Goal: Task Accomplishment & Management: Manage account settings

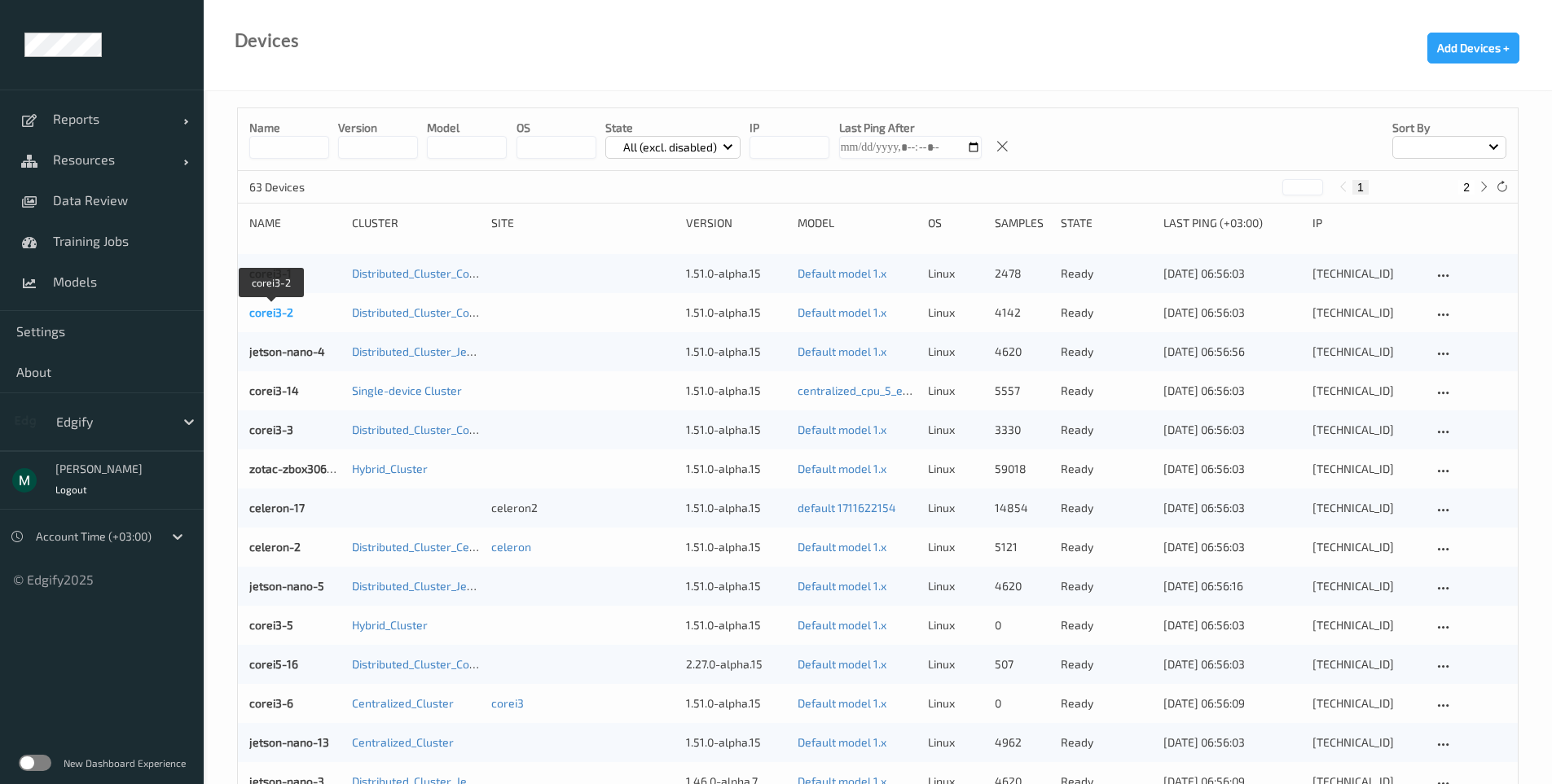
click at [255, 308] on link "corei3-2" at bounding box center [272, 312] width 44 height 13
click at [1436, 310] on icon at bounding box center [1443, 315] width 13 height 14
click at [1479, 401] on div "Disable Device" at bounding box center [1493, 402] width 65 height 15
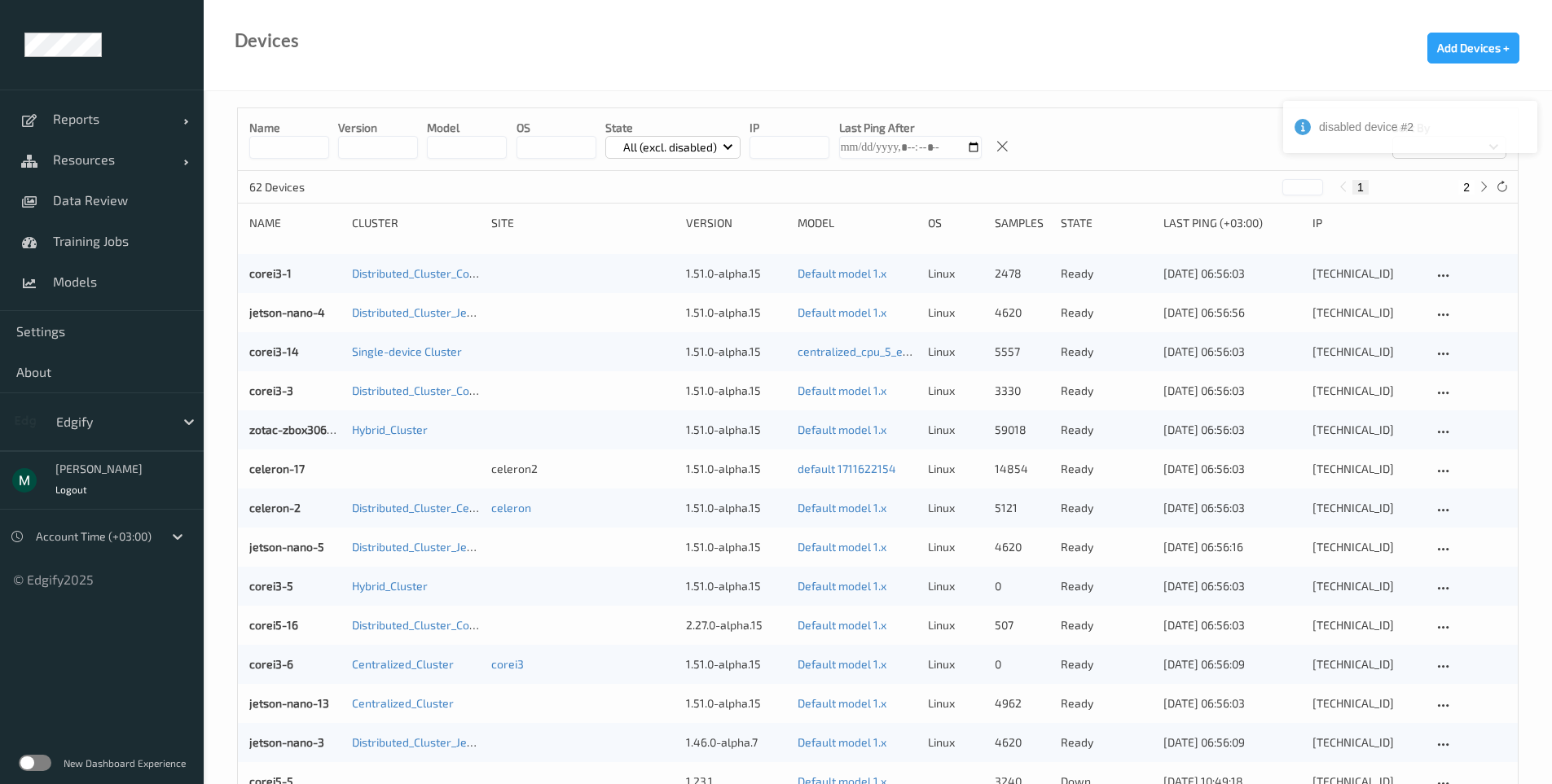
click at [674, 142] on p "All (excl. disabled)" at bounding box center [670, 147] width 105 height 16
click at [666, 319] on p "Disabled" at bounding box center [662, 328] width 113 height 29
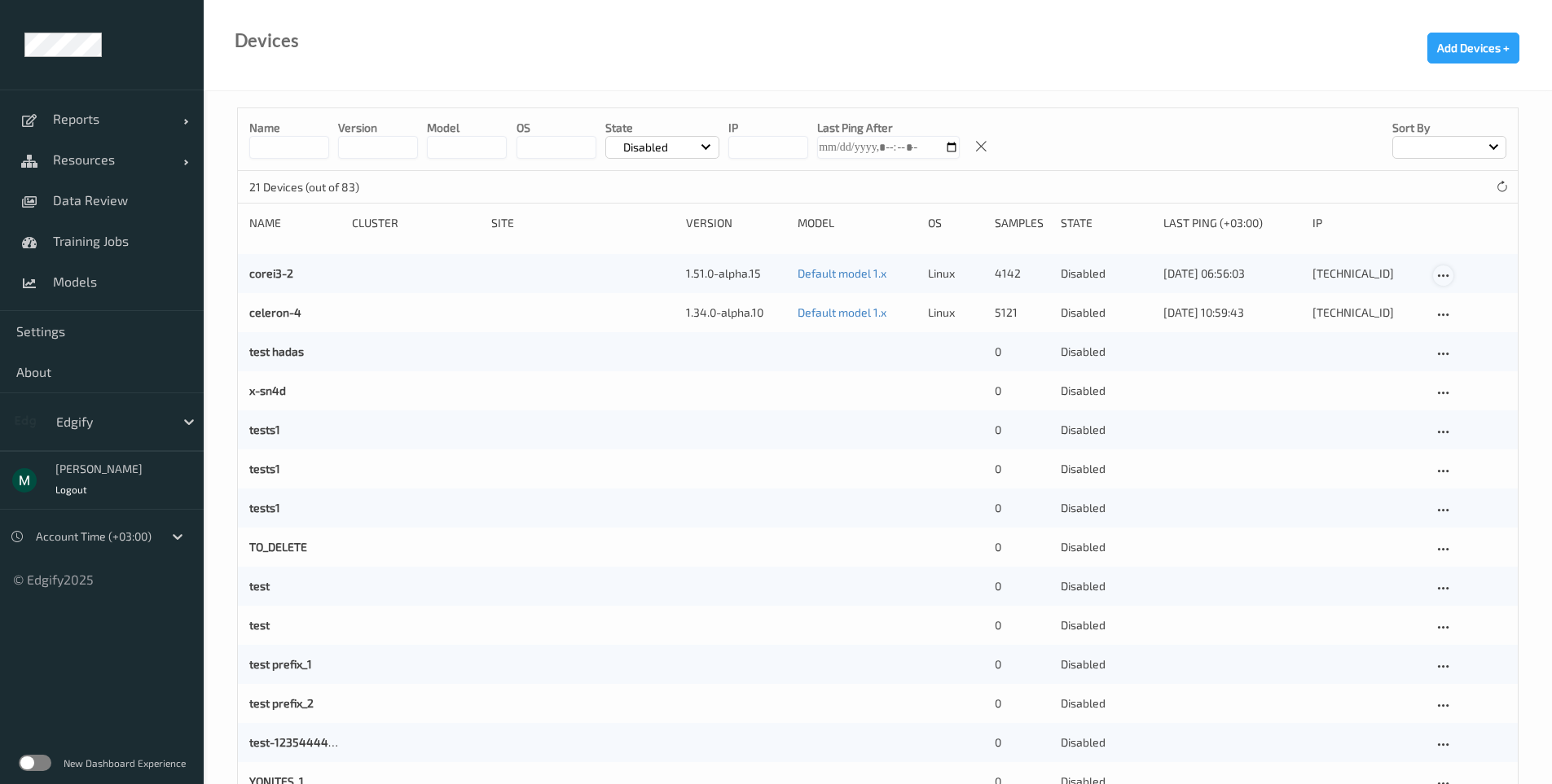
click at [1444, 273] on icon at bounding box center [1443, 275] width 13 height 14
click at [1463, 300] on div "Enable Device" at bounding box center [1492, 301] width 62 height 15
click at [82, 176] on link "Resources" at bounding box center [101, 160] width 203 height 40
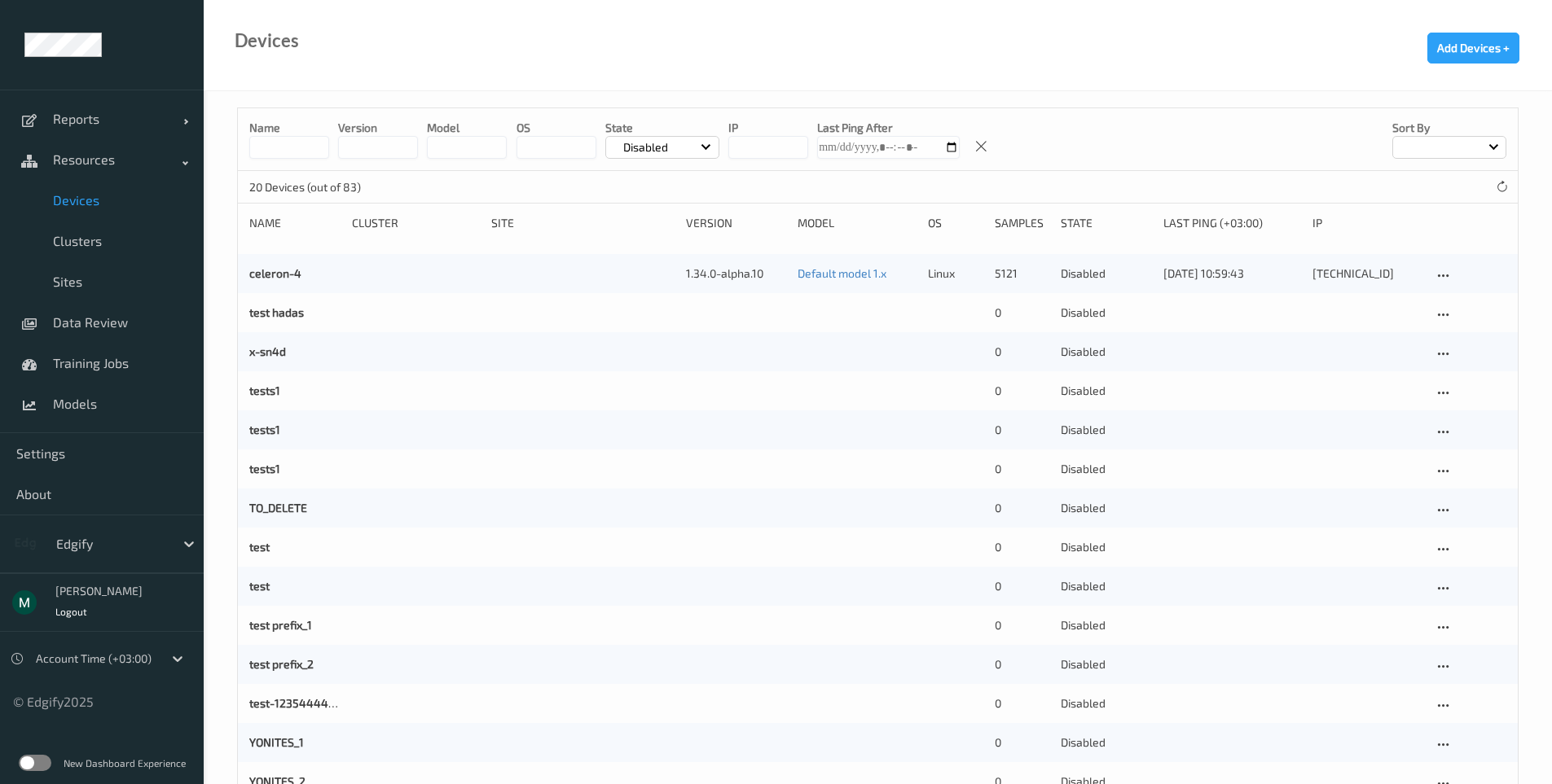
click at [92, 211] on link "Devices" at bounding box center [101, 200] width 203 height 40
click at [87, 205] on span "Devices" at bounding box center [120, 200] width 135 height 16
click at [687, 151] on div "Disabled" at bounding box center [662, 147] width 114 height 23
click at [652, 181] on p "All (excl. disabled)" at bounding box center [662, 186] width 113 height 29
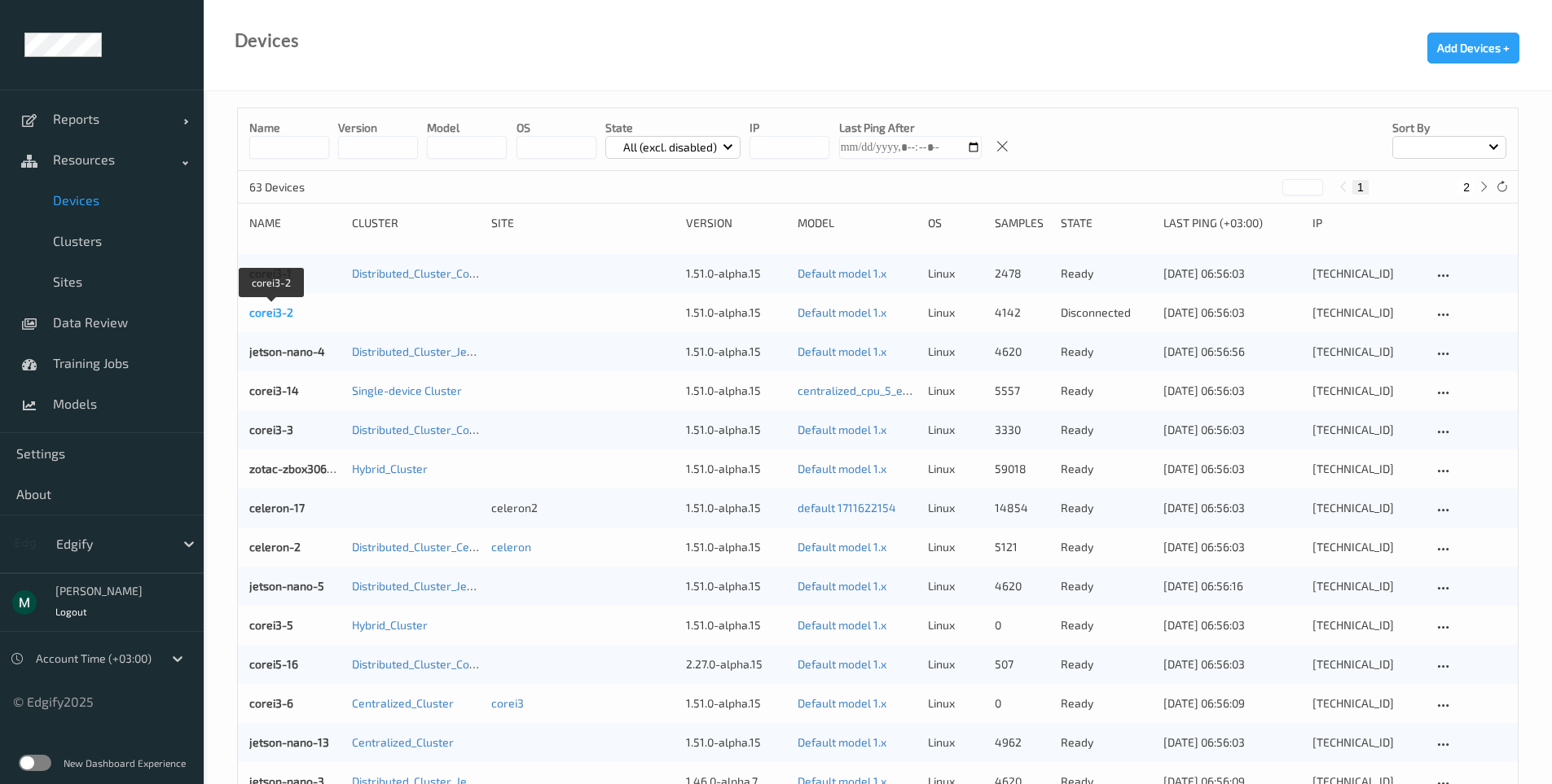
click at [282, 306] on link "corei3-2" at bounding box center [272, 312] width 44 height 13
drag, startPoint x: 307, startPoint y: 318, endPoint x: 210, endPoint y: 309, distance: 97.4
copy link "corei3-2"
click at [276, 307] on link "corei3-2" at bounding box center [272, 312] width 44 height 13
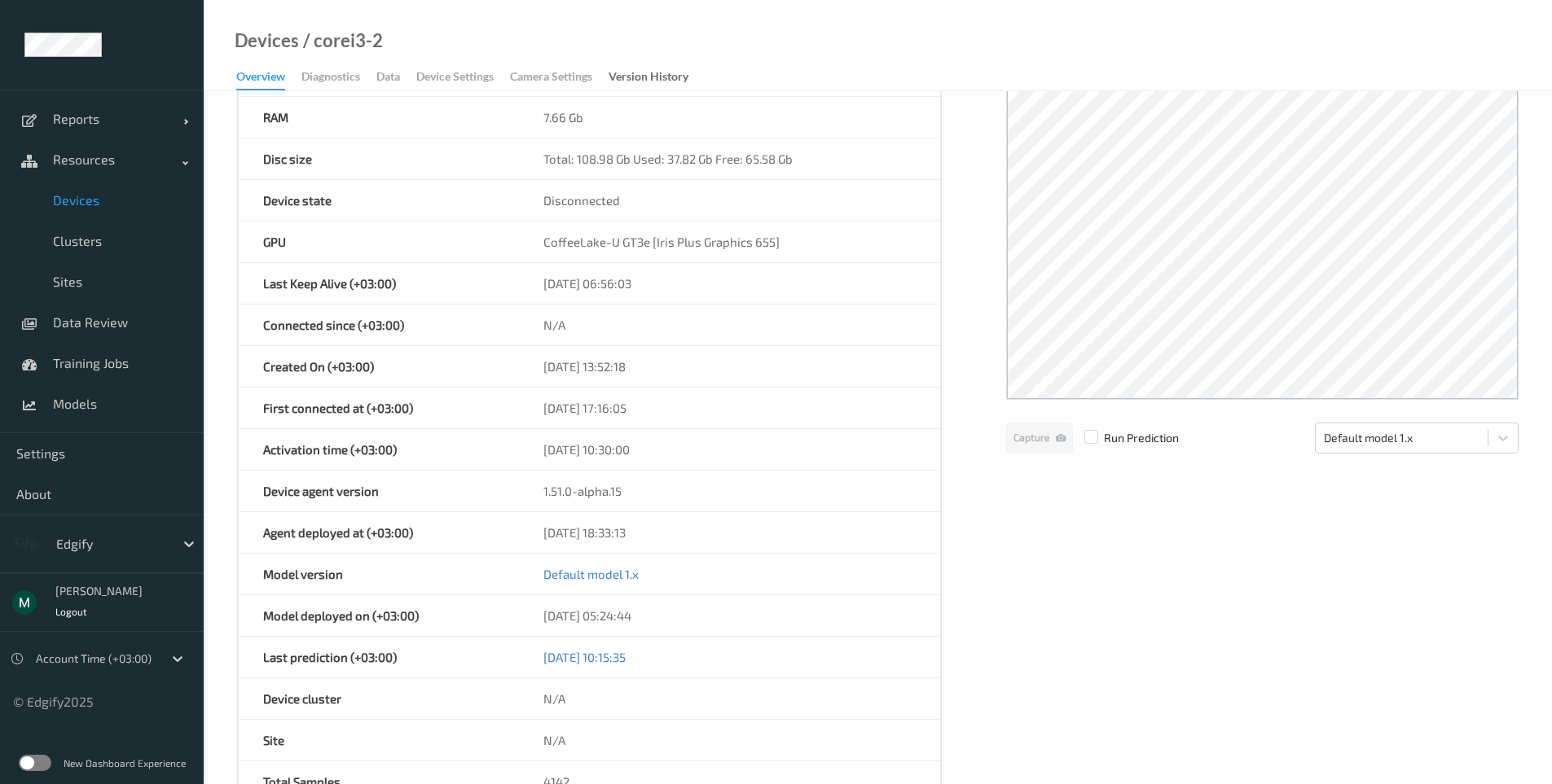
scroll to position [589, 0]
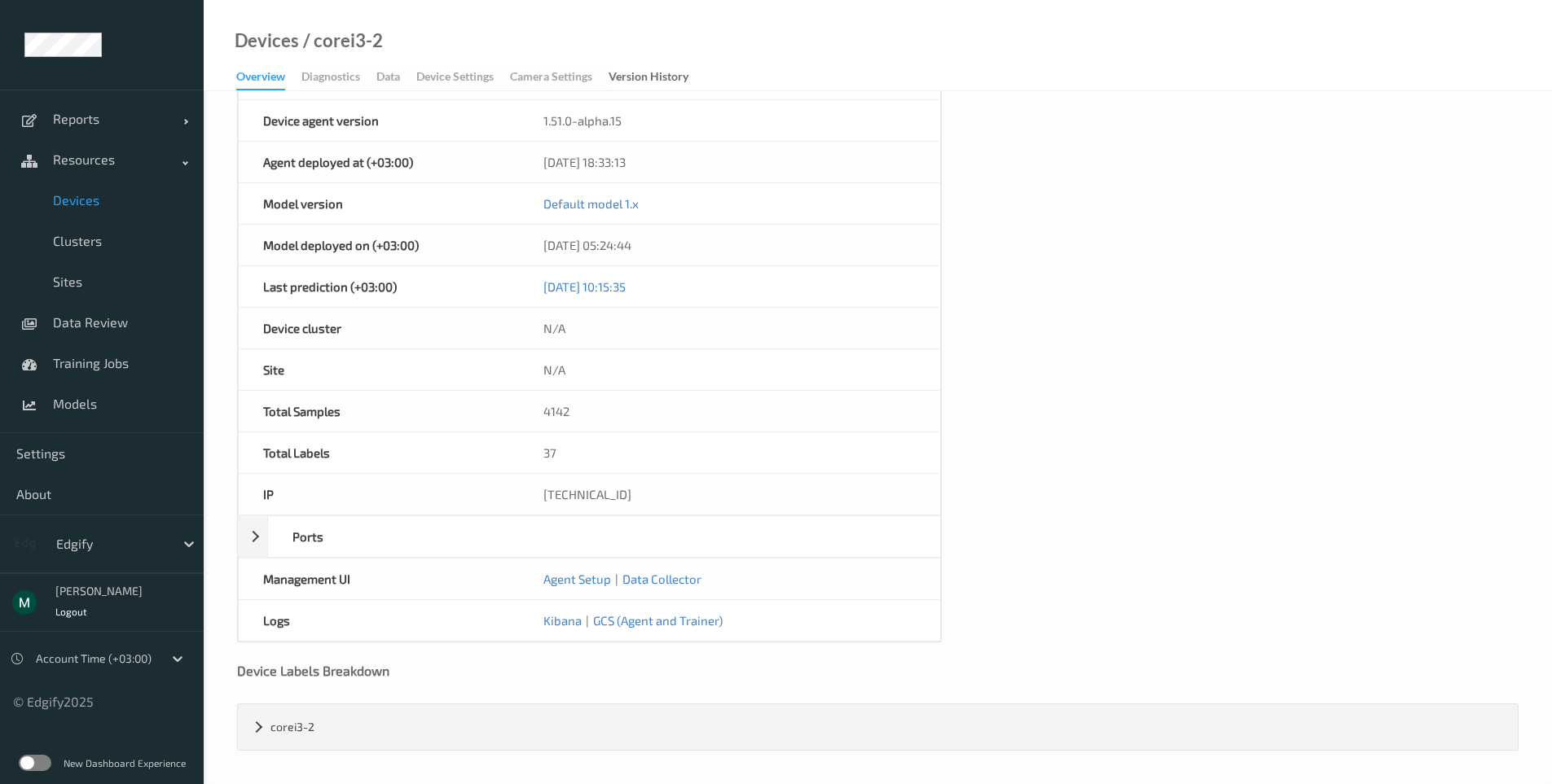
click at [644, 683] on div "Device Labels Breakdown" at bounding box center [878, 683] width 1281 height 40
click at [98, 198] on span "Devices" at bounding box center [120, 200] width 135 height 16
